Goal: Information Seeking & Learning: Find specific fact

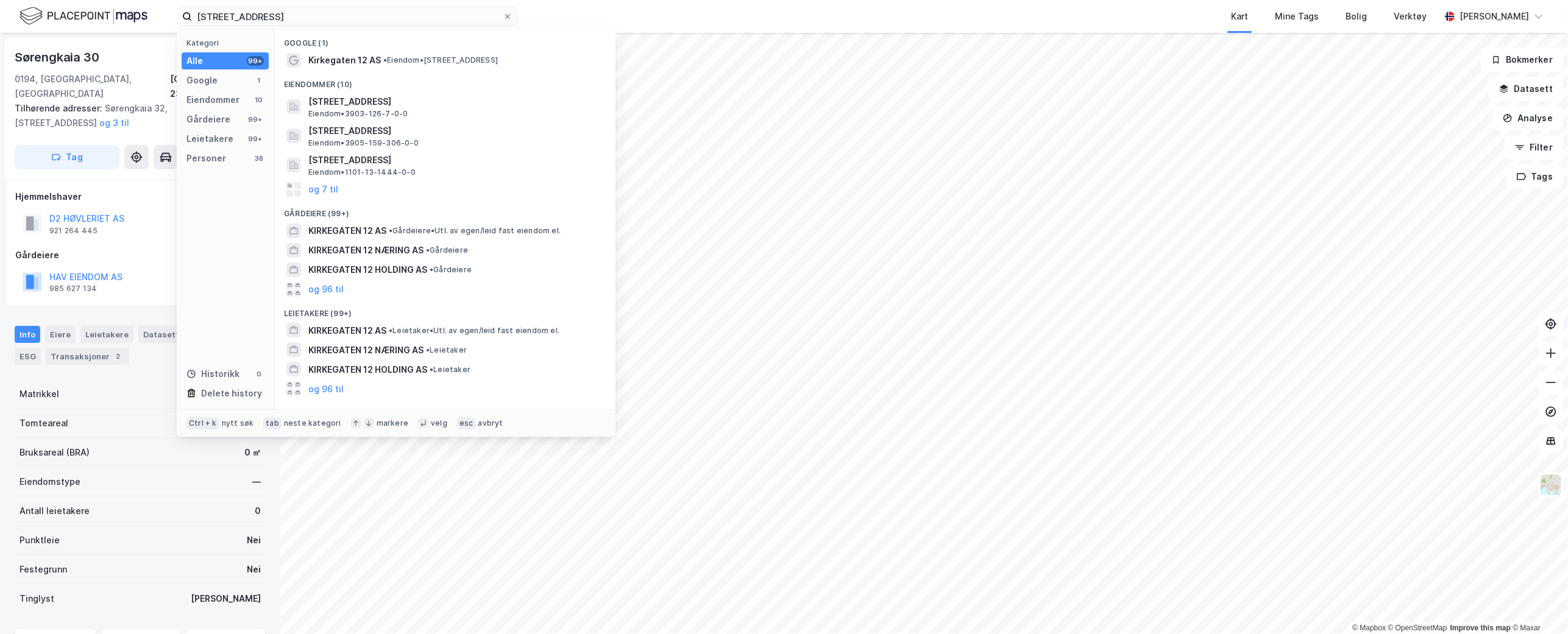
click at [579, 19] on div "Kart Mine Tags Bolig Verktøy" at bounding box center [1008, 16] width 864 height 33
drag, startPoint x: 403, startPoint y: 15, endPoint x: 136, endPoint y: 3, distance: 267.3
click at [136, 3] on div "[STREET_ADDRESS] Kategori Alle 99+ Google 1 Eiendommer 10 Gårdeiere 99+ Leietak…" at bounding box center [784, 16] width 1568 height 33
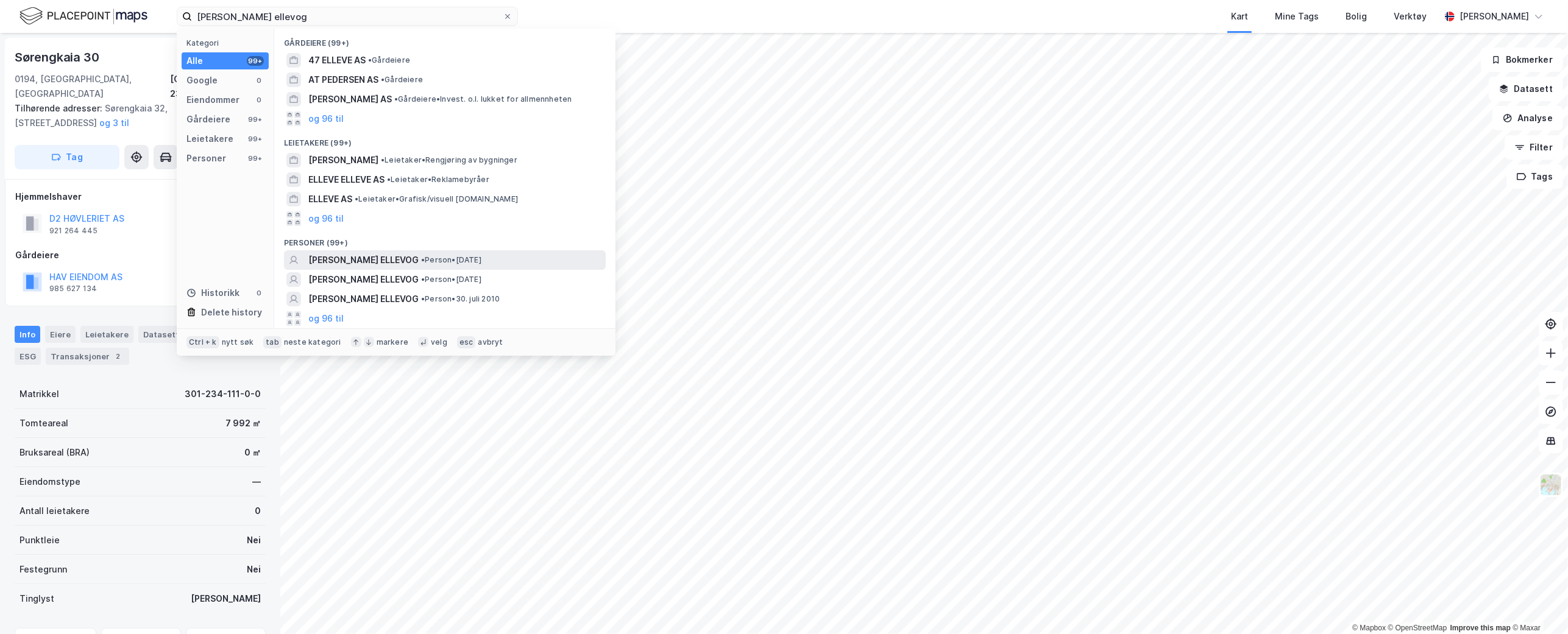
click at [370, 253] on span "[PERSON_NAME] ELLEVOG" at bounding box center [364, 260] width 110 height 15
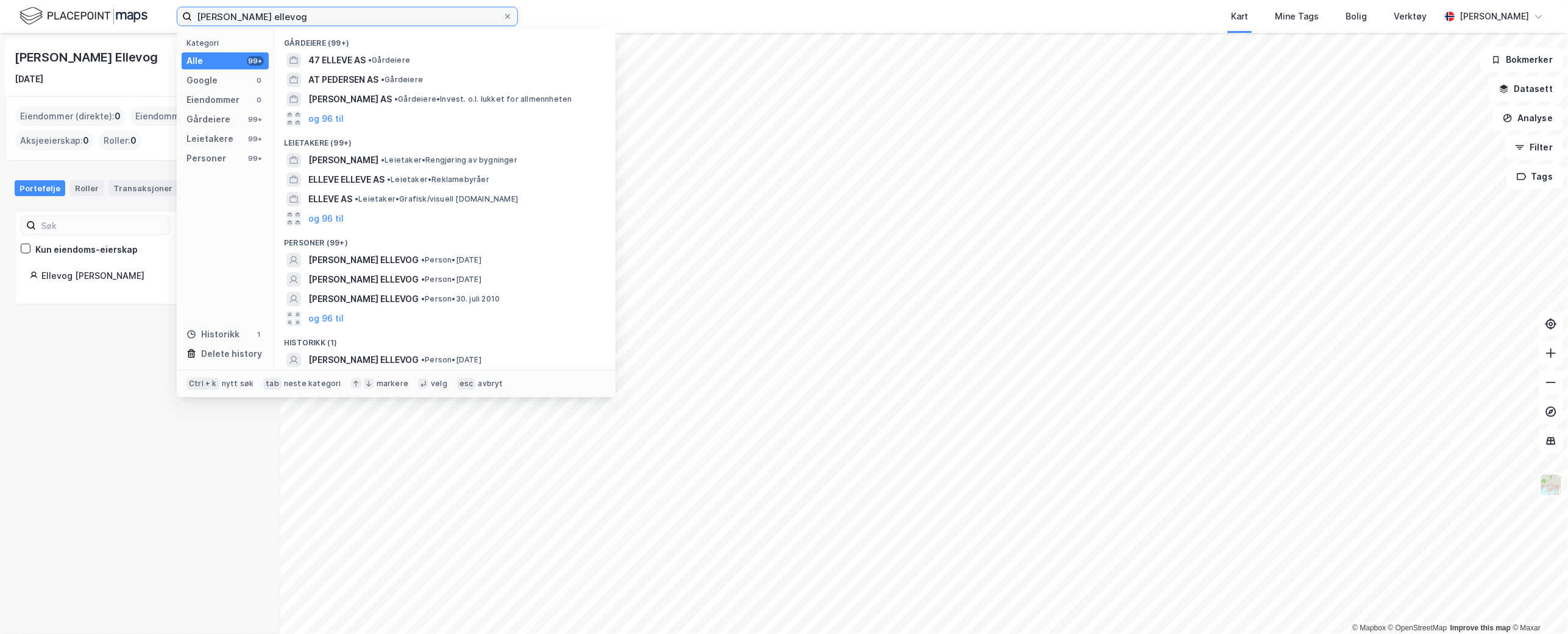
drag, startPoint x: 308, startPoint y: 15, endPoint x: 108, endPoint y: 10, distance: 200.1
click at [108, 10] on div "[PERSON_NAME] ellevog Kategori Alle 99+ Google 0 Eiendommer 0 Gårdeiere 99+ Lei…" at bounding box center [784, 16] width 1568 height 33
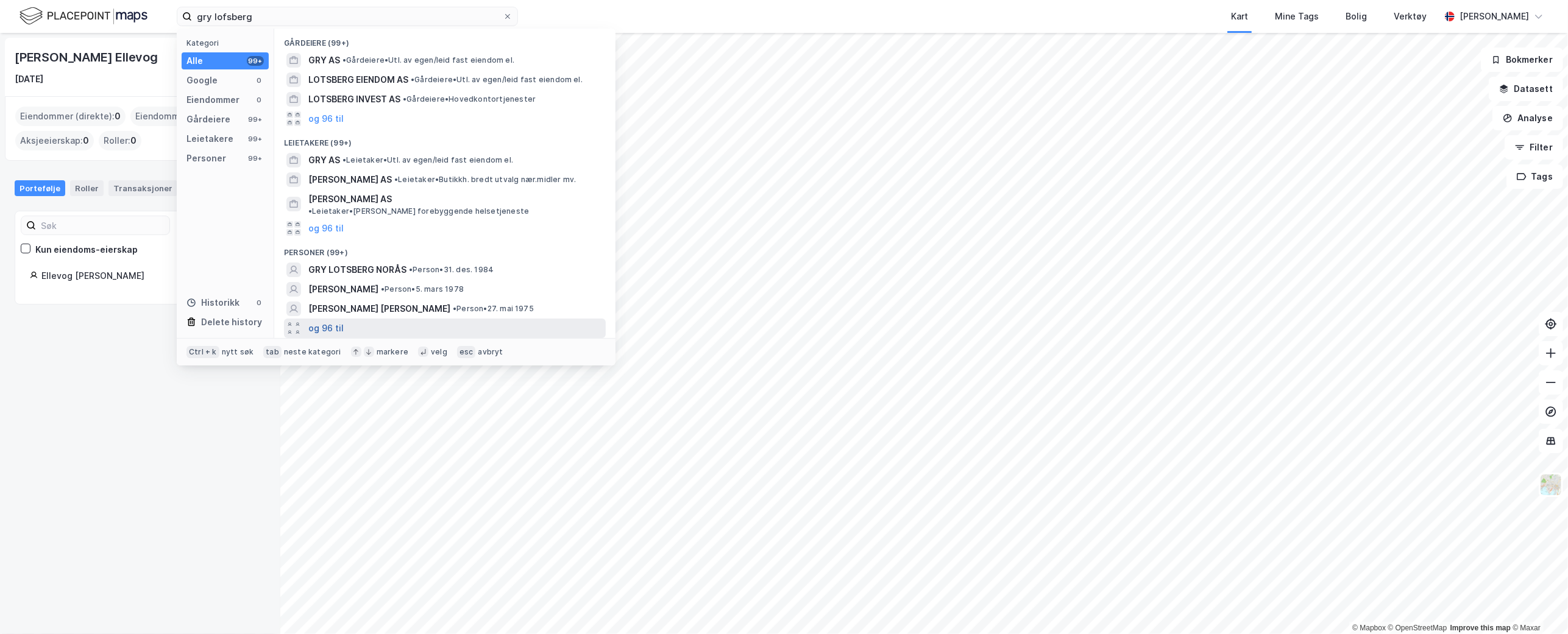
click at [333, 321] on button "og 96 til" at bounding box center [327, 328] width 36 height 15
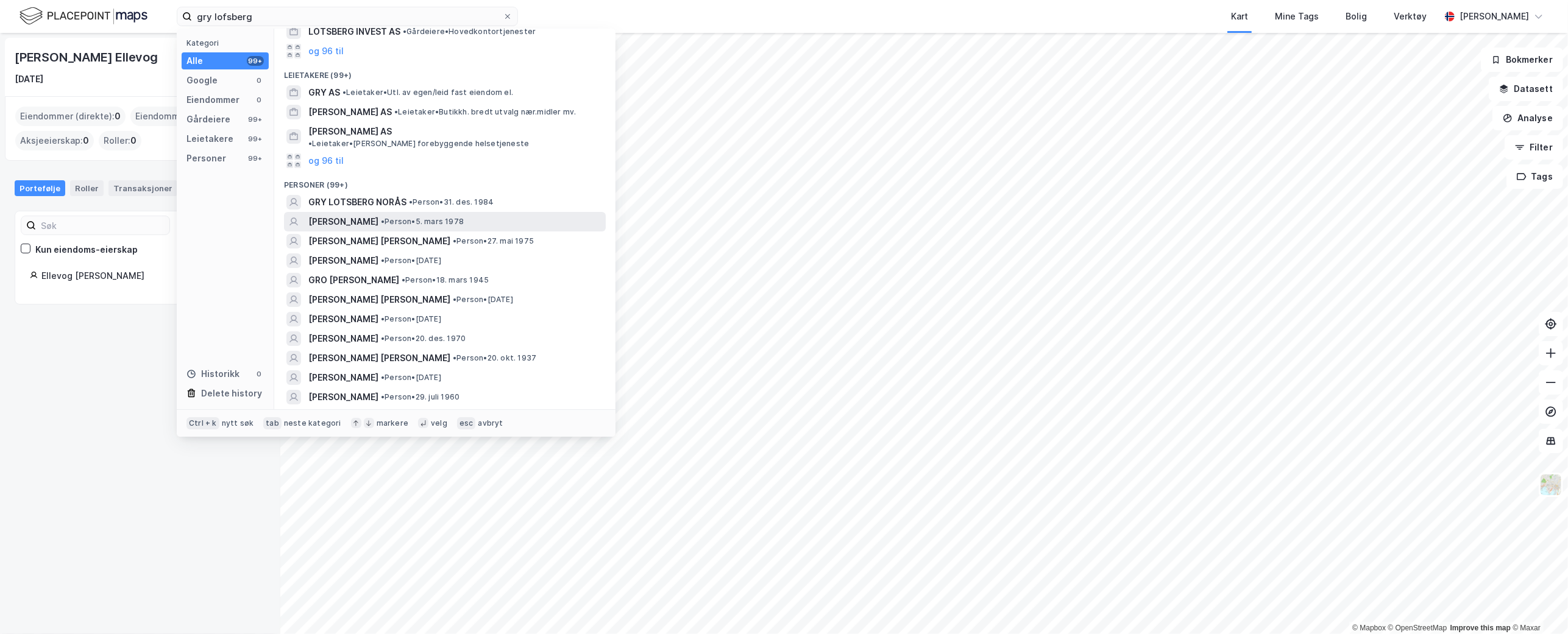
scroll to position [136, 0]
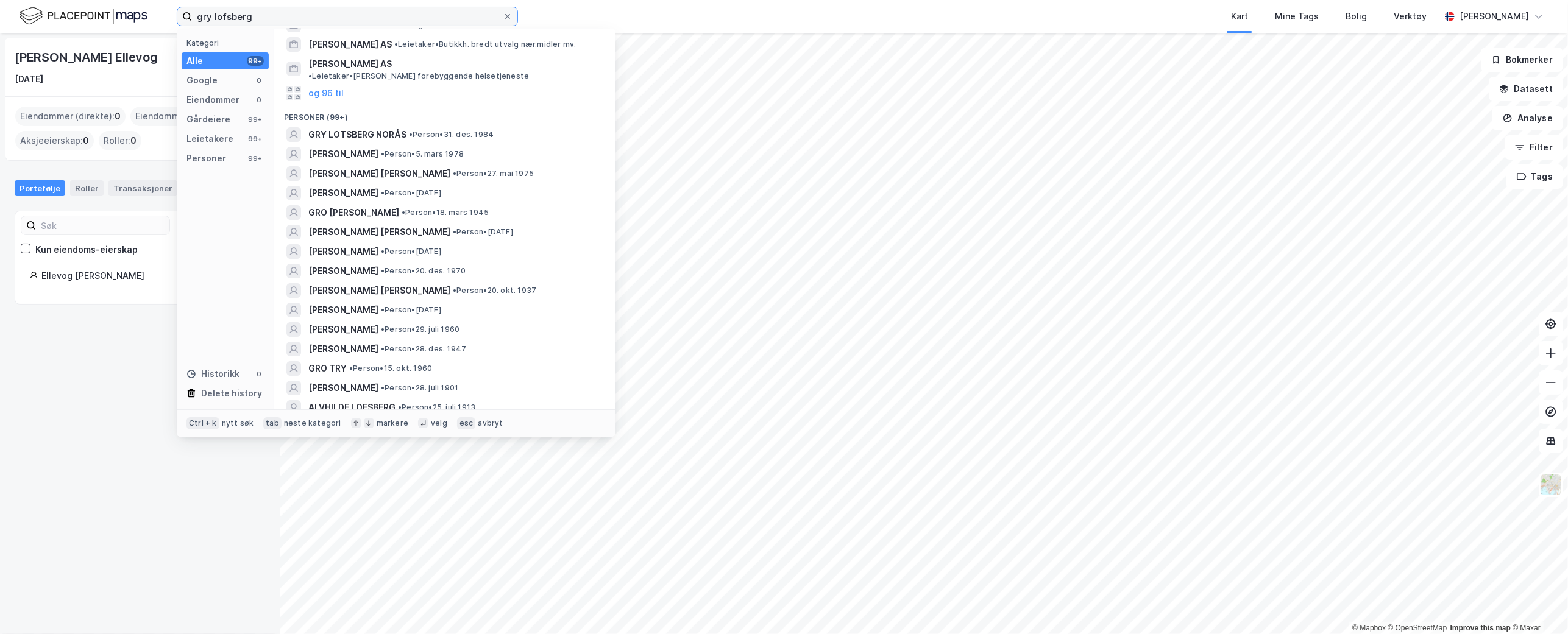
drag, startPoint x: 253, startPoint y: 13, endPoint x: 186, endPoint y: 17, distance: 67.1
click at [186, 17] on label "gry lofsberg" at bounding box center [347, 16] width 341 height 20
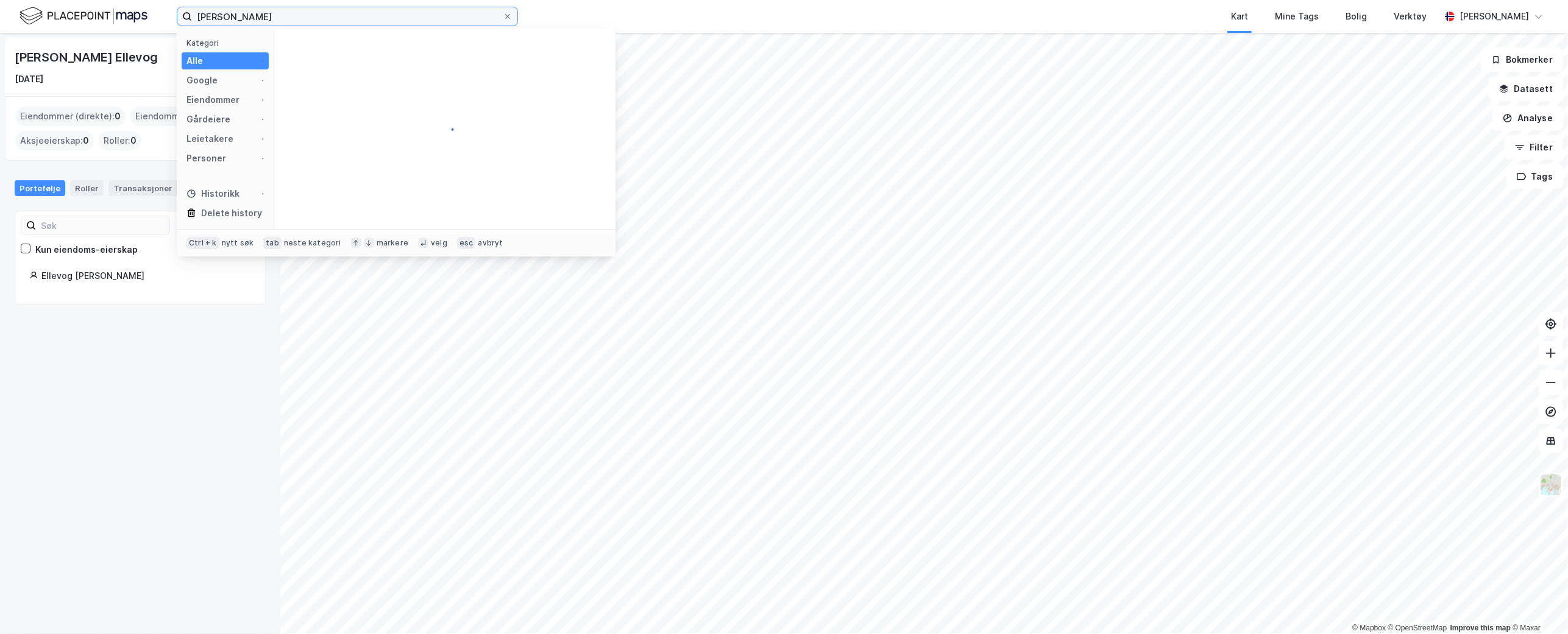
scroll to position [0, 0]
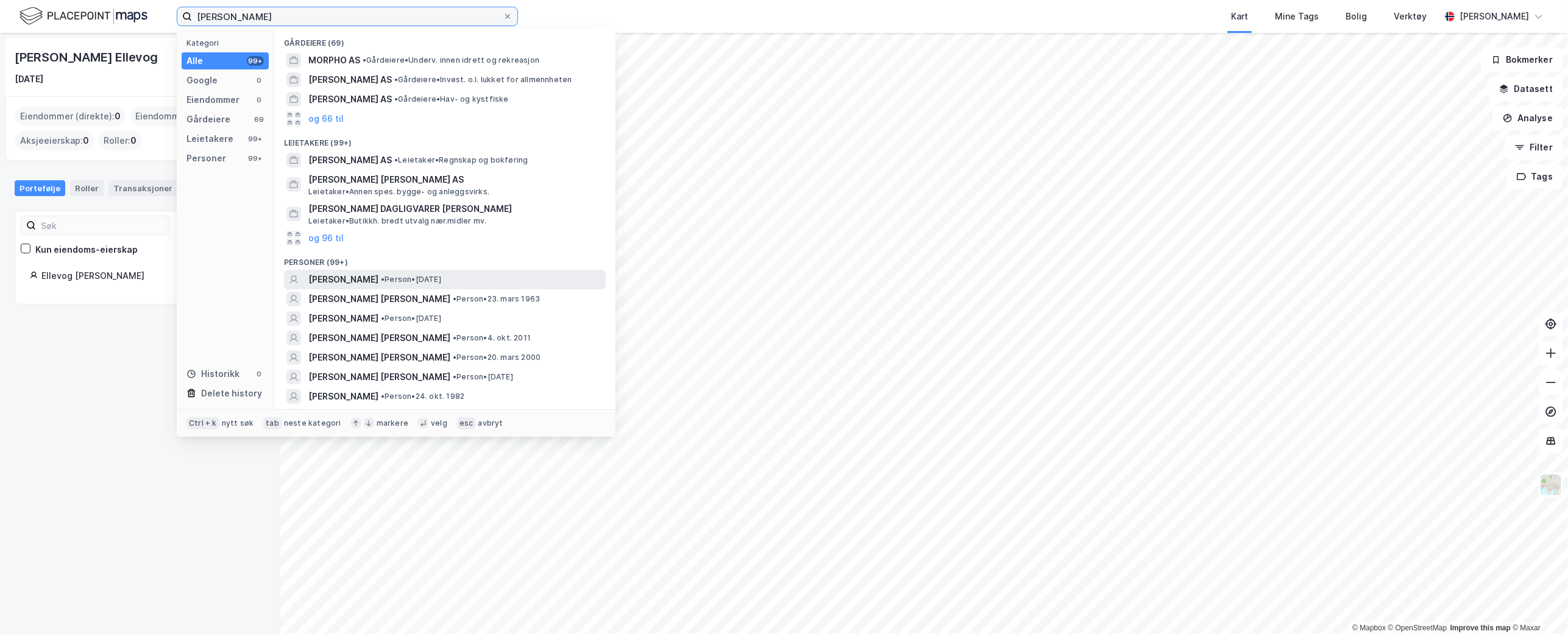
type input "[PERSON_NAME]"
click at [419, 279] on span "• Person • [DATE]" at bounding box center [411, 280] width 60 height 9
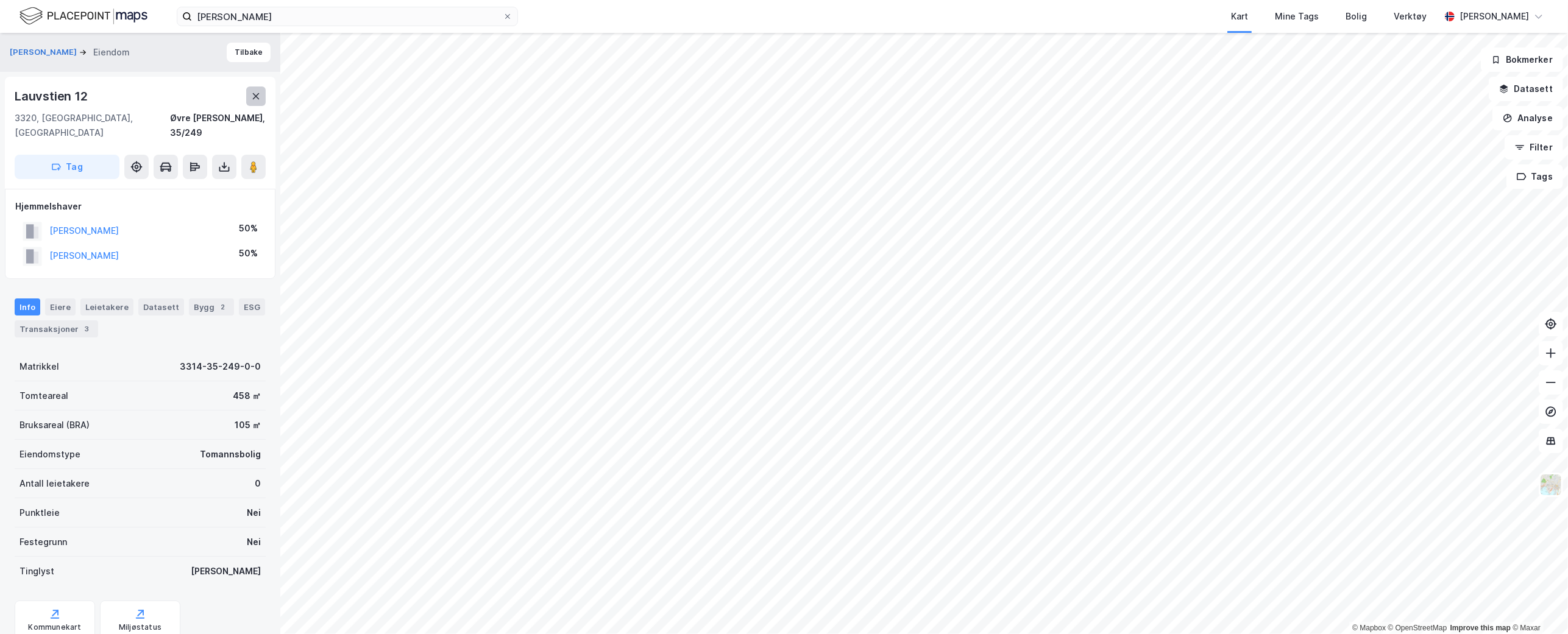
click at [258, 95] on icon at bounding box center [255, 96] width 9 height 9
